Goal: Use online tool/utility: Utilize a website feature to perform a specific function

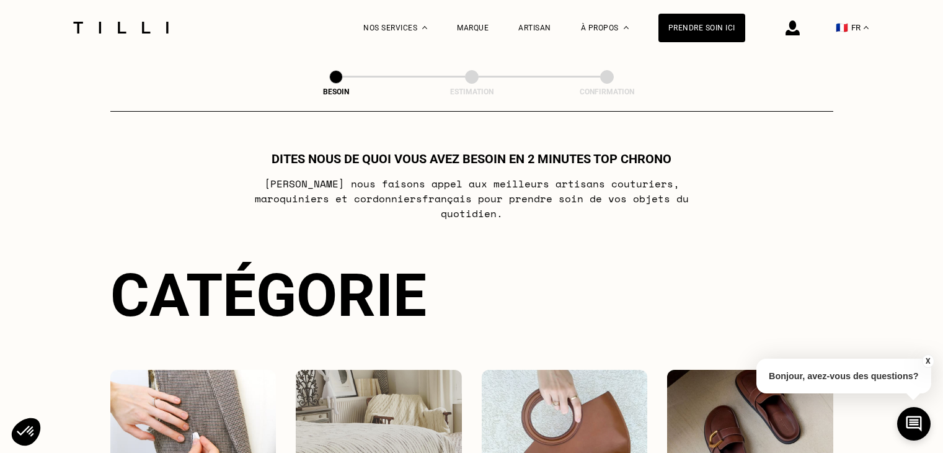
select select "FR"
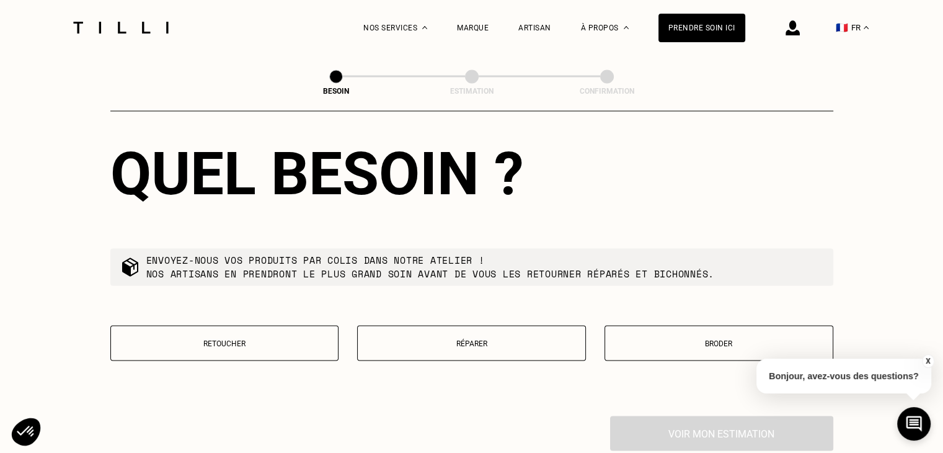
click at [326, 313] on div "Quel besoin ? Envoyez-nous vos produits par colis dans notre atelier ! Nos arti…" at bounding box center [471, 257] width 723 height 316
click at [325, 325] on button "Retoucher" at bounding box center [224, 342] width 229 height 35
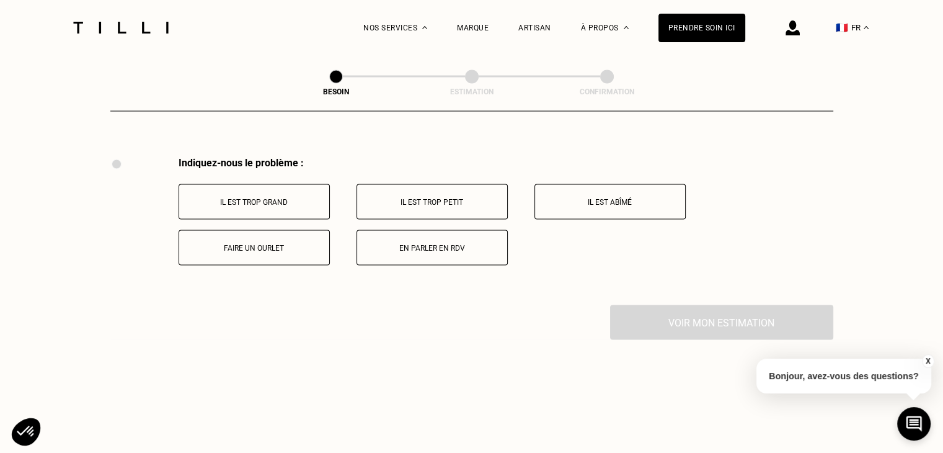
scroll to position [2293, 0]
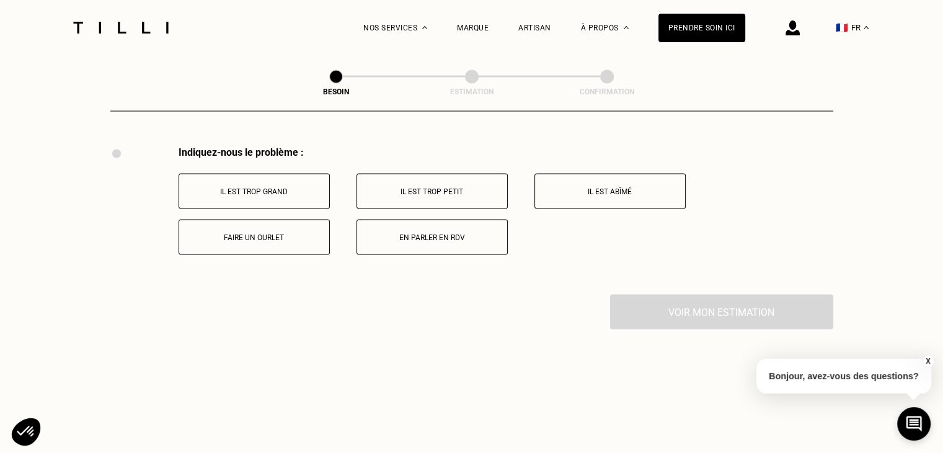
click at [411, 174] on button "Il est trop petit" at bounding box center [432, 190] width 151 height 35
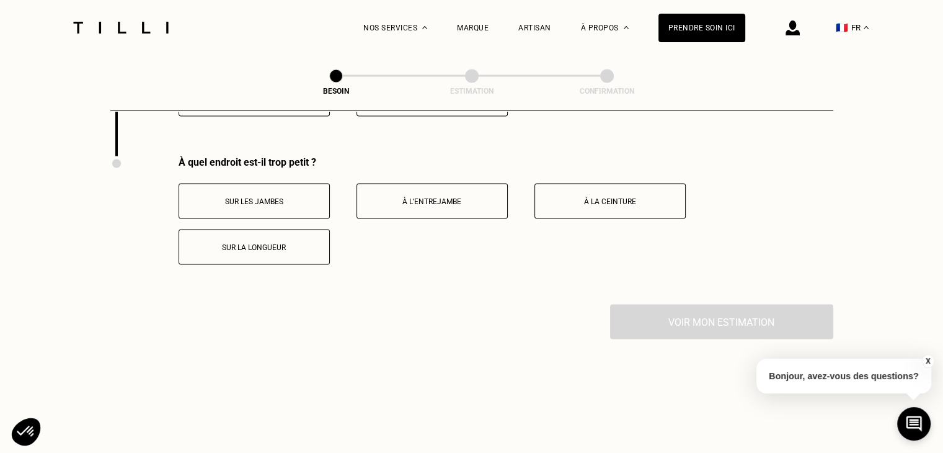
scroll to position [2441, 0]
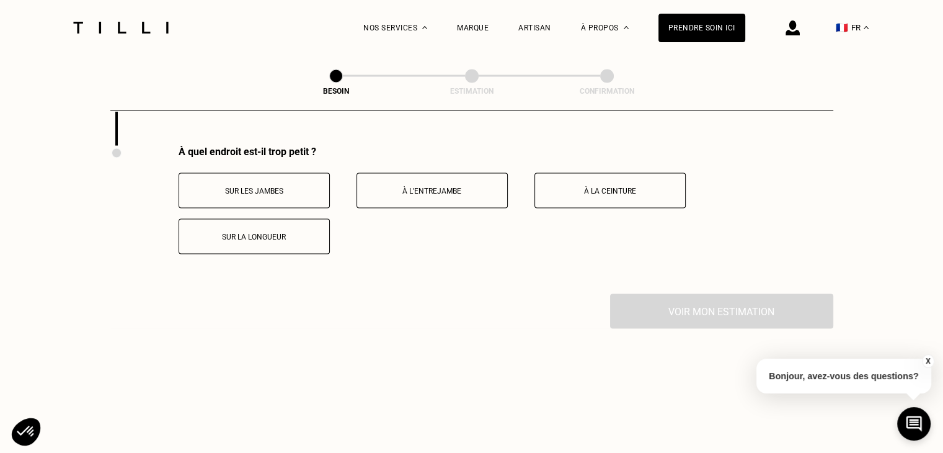
click at [265, 246] on button "Sur la longueur" at bounding box center [254, 236] width 151 height 35
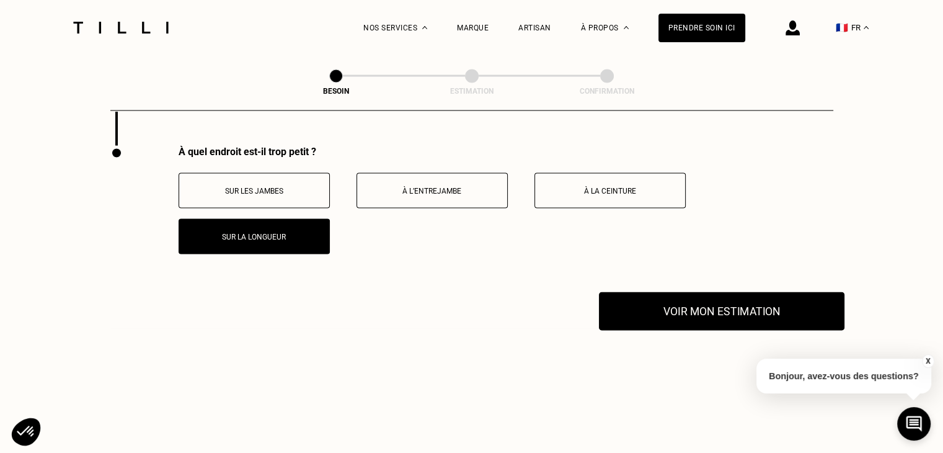
click at [685, 292] on button "Voir mon estimation" at bounding box center [722, 311] width 246 height 38
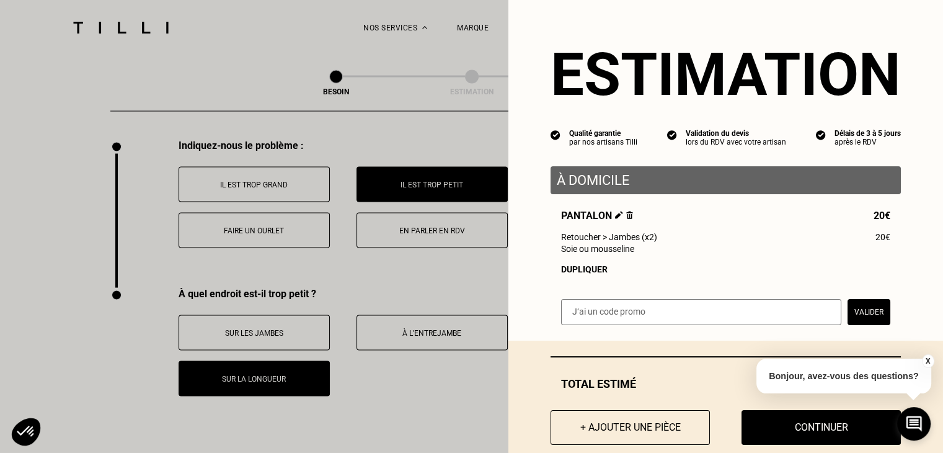
scroll to position [2313, 0]
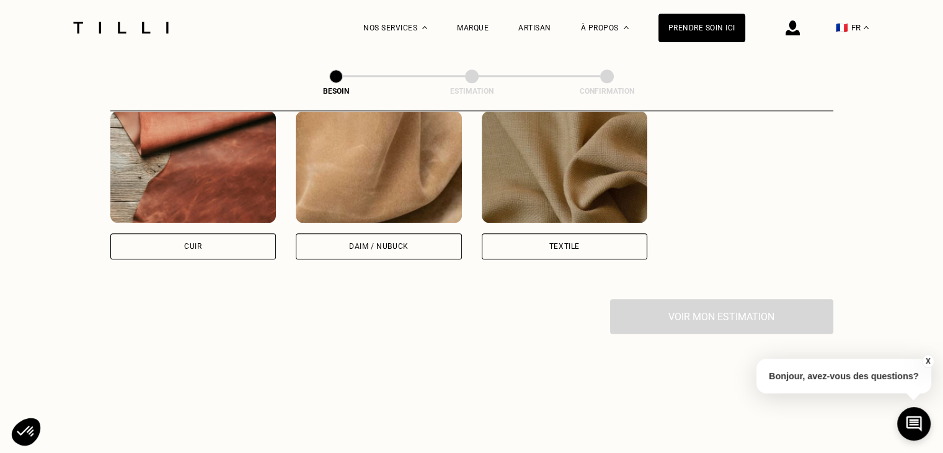
scroll to position [1107, 0]
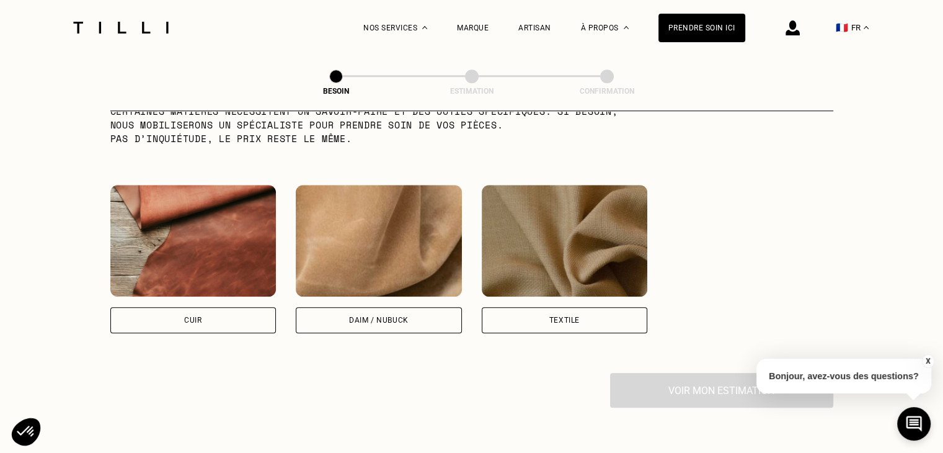
click at [367, 273] on img at bounding box center [379, 241] width 166 height 112
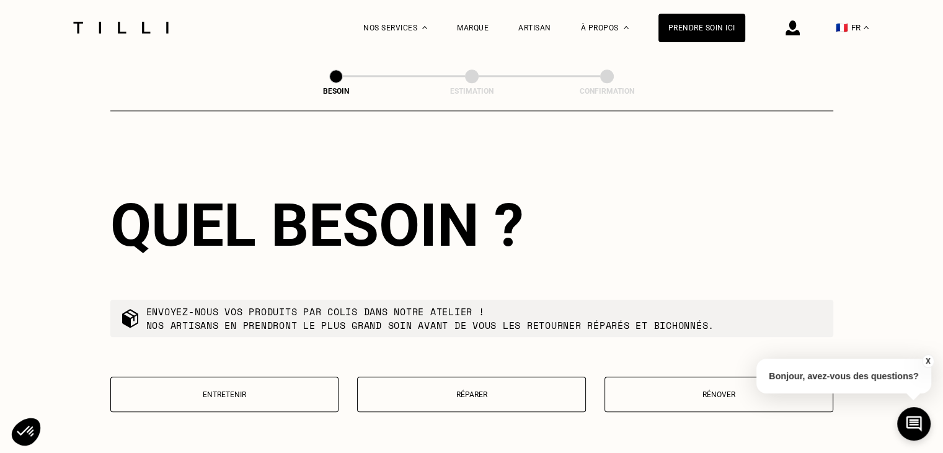
scroll to position [1330, 0]
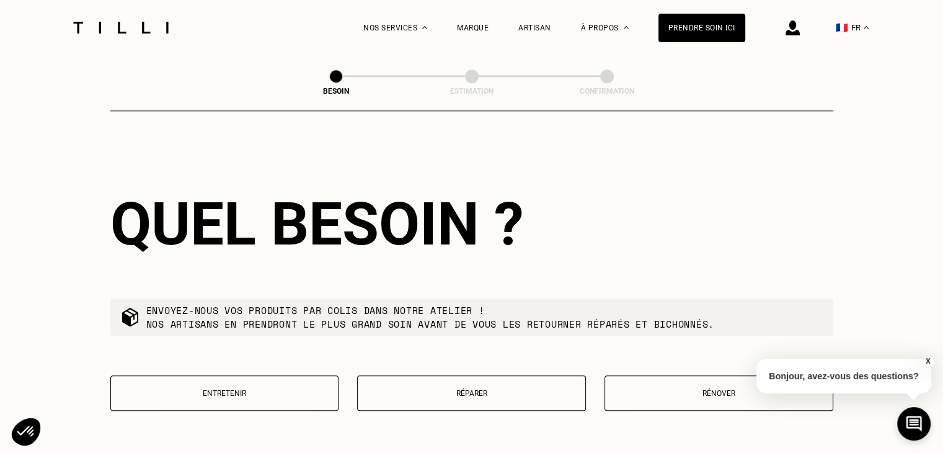
click at [406, 389] on p "Réparer" at bounding box center [471, 393] width 215 height 9
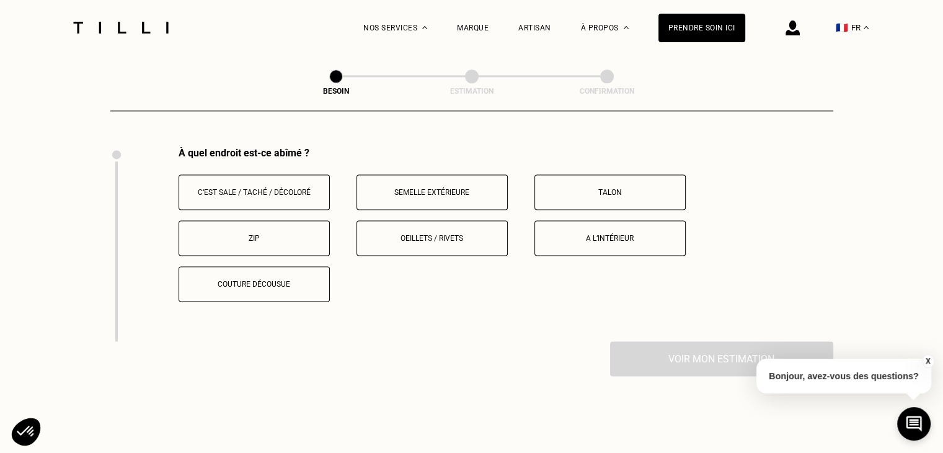
scroll to position [1634, 0]
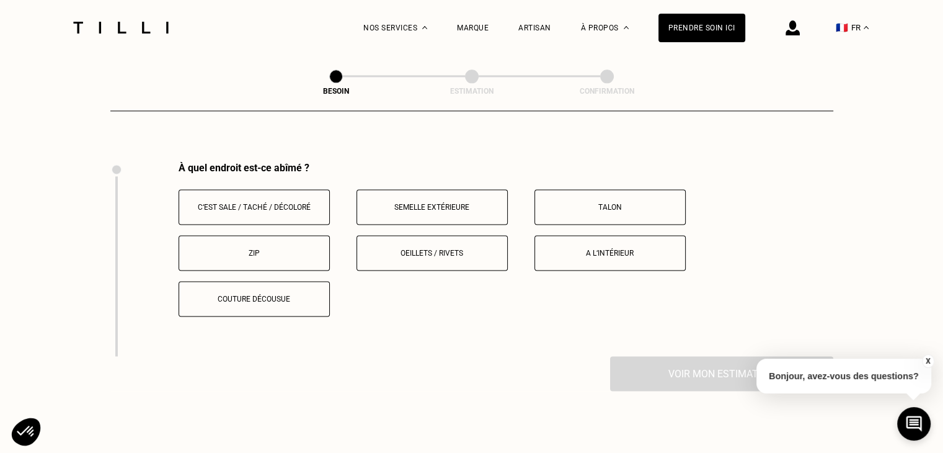
click at [425, 203] on p "Semelle extérieure" at bounding box center [432, 207] width 138 height 9
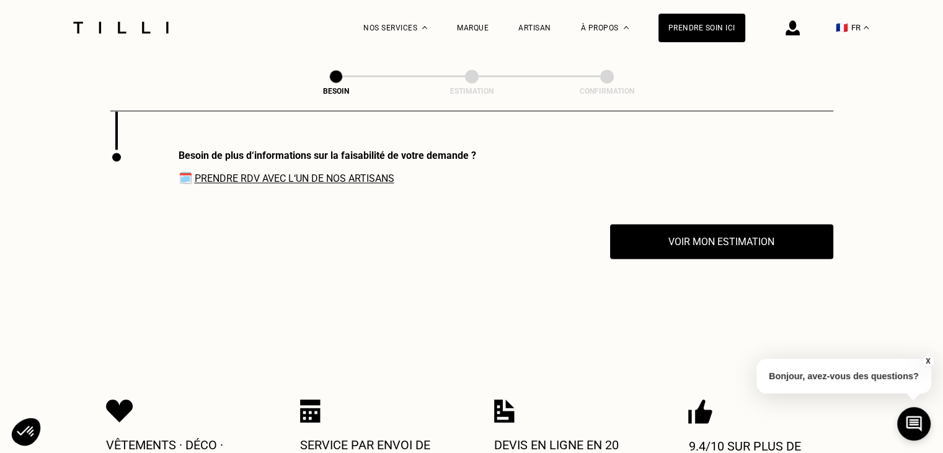
scroll to position [1843, 0]
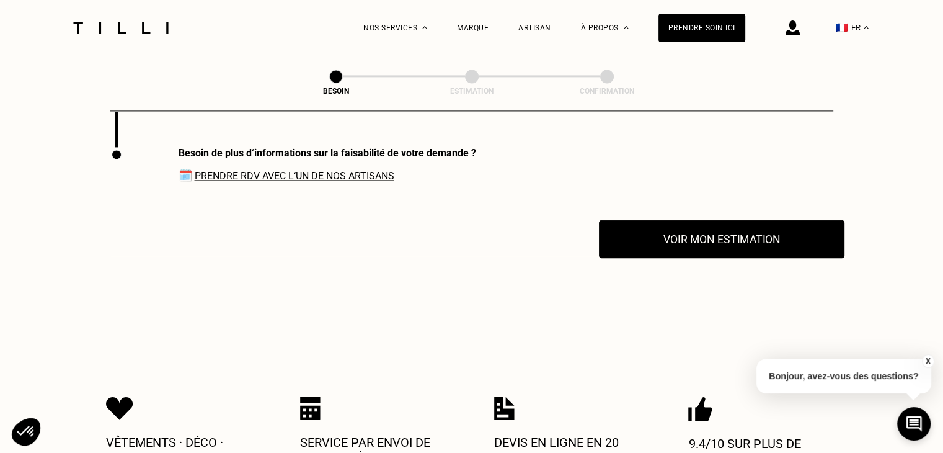
click at [631, 221] on button "Voir mon estimation" at bounding box center [722, 239] width 246 height 38
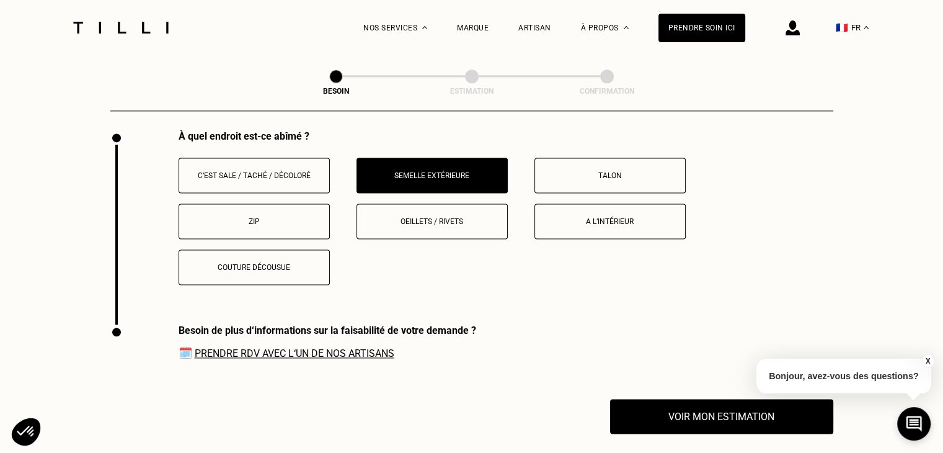
scroll to position [1624, 0]
